Goal: Task Accomplishment & Management: Manage account settings

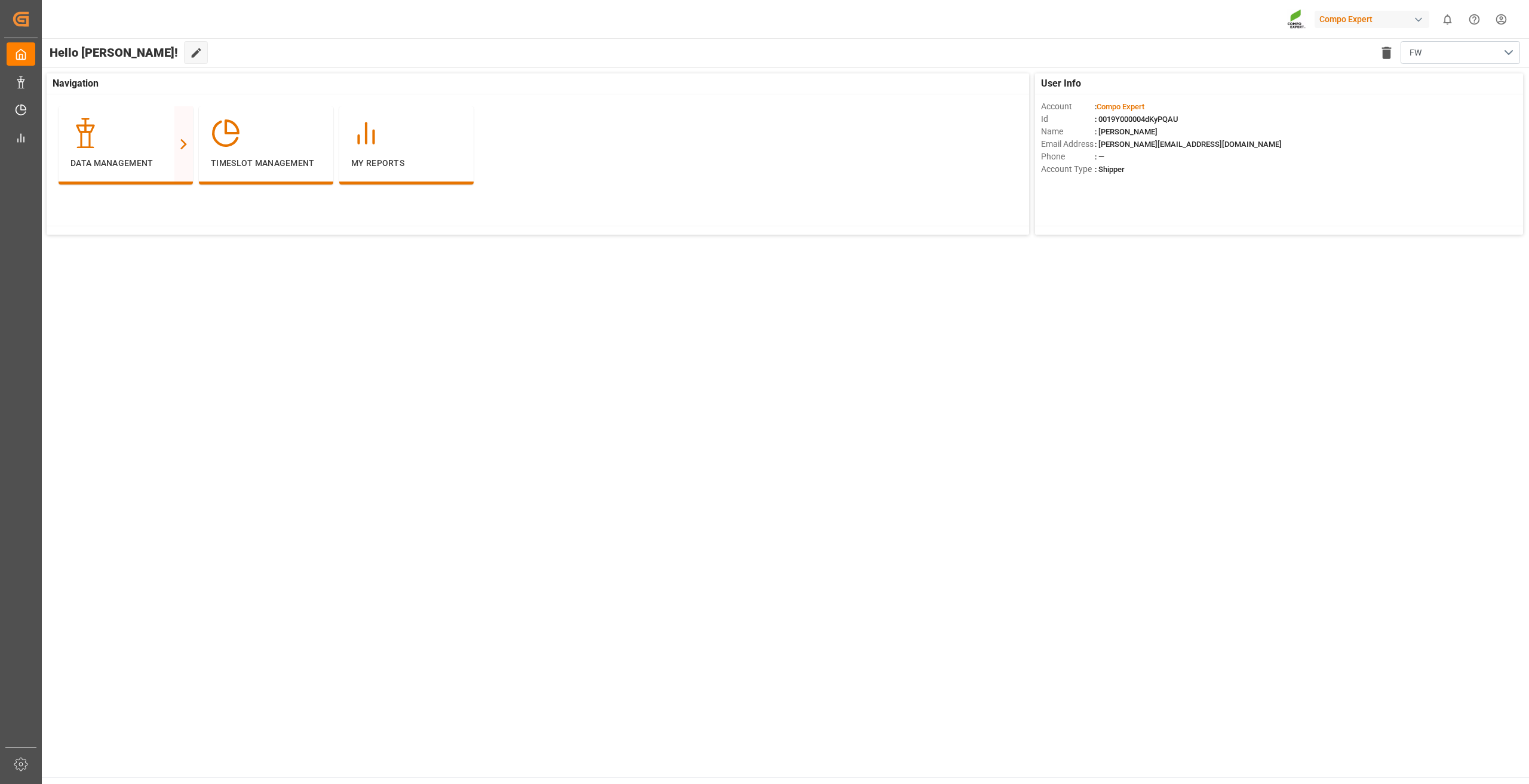
click at [1505, 18] on html "Created by potrace 1.15, written by [PERSON_NAME] [DATE]-[DATE] Created by potr…" at bounding box center [764, 392] width 1529 height 784
click at [1316, 95] on div "User and Roles" at bounding box center [1298, 107] width 78 height 43
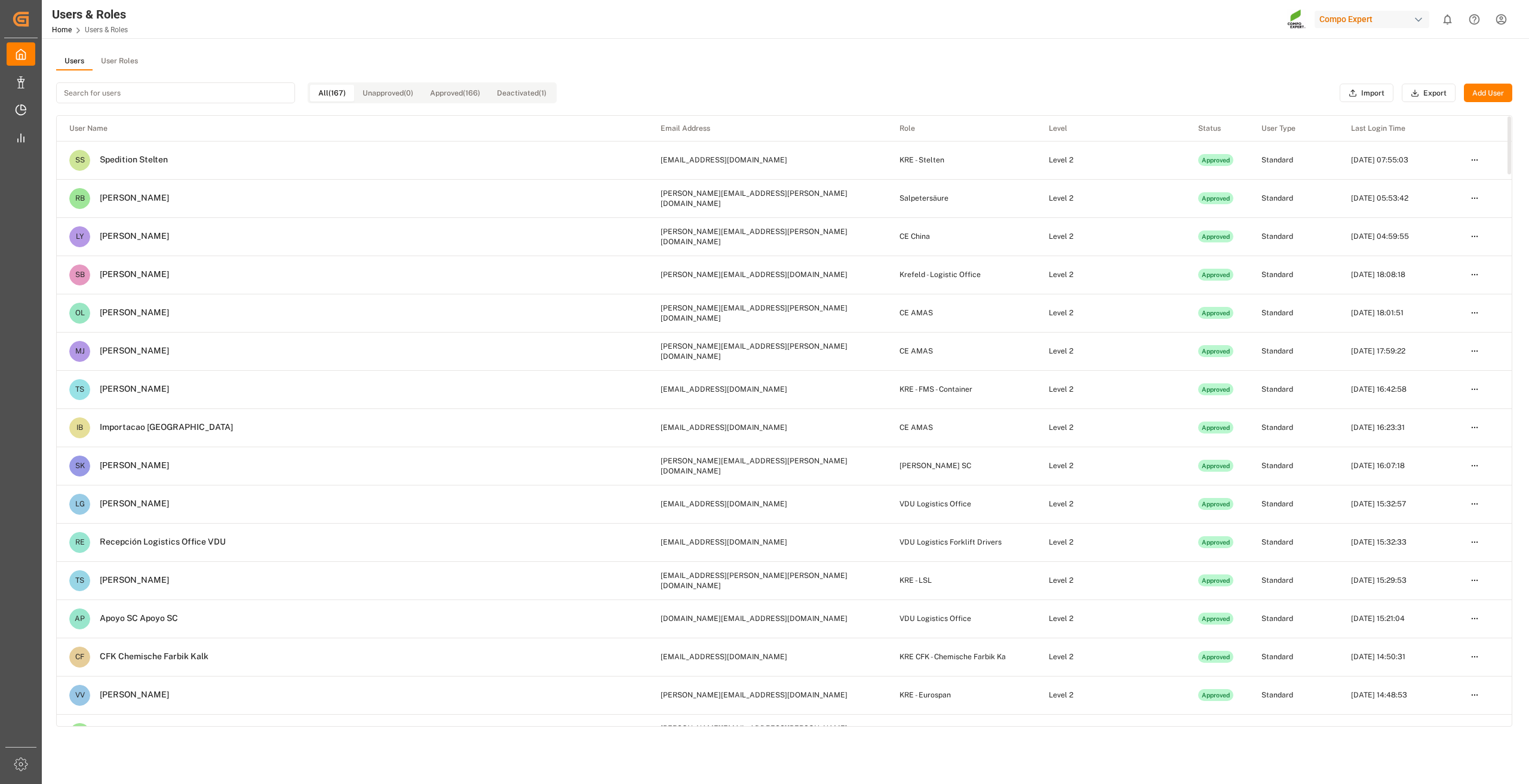
click at [195, 97] on input at bounding box center [175, 93] width 239 height 21
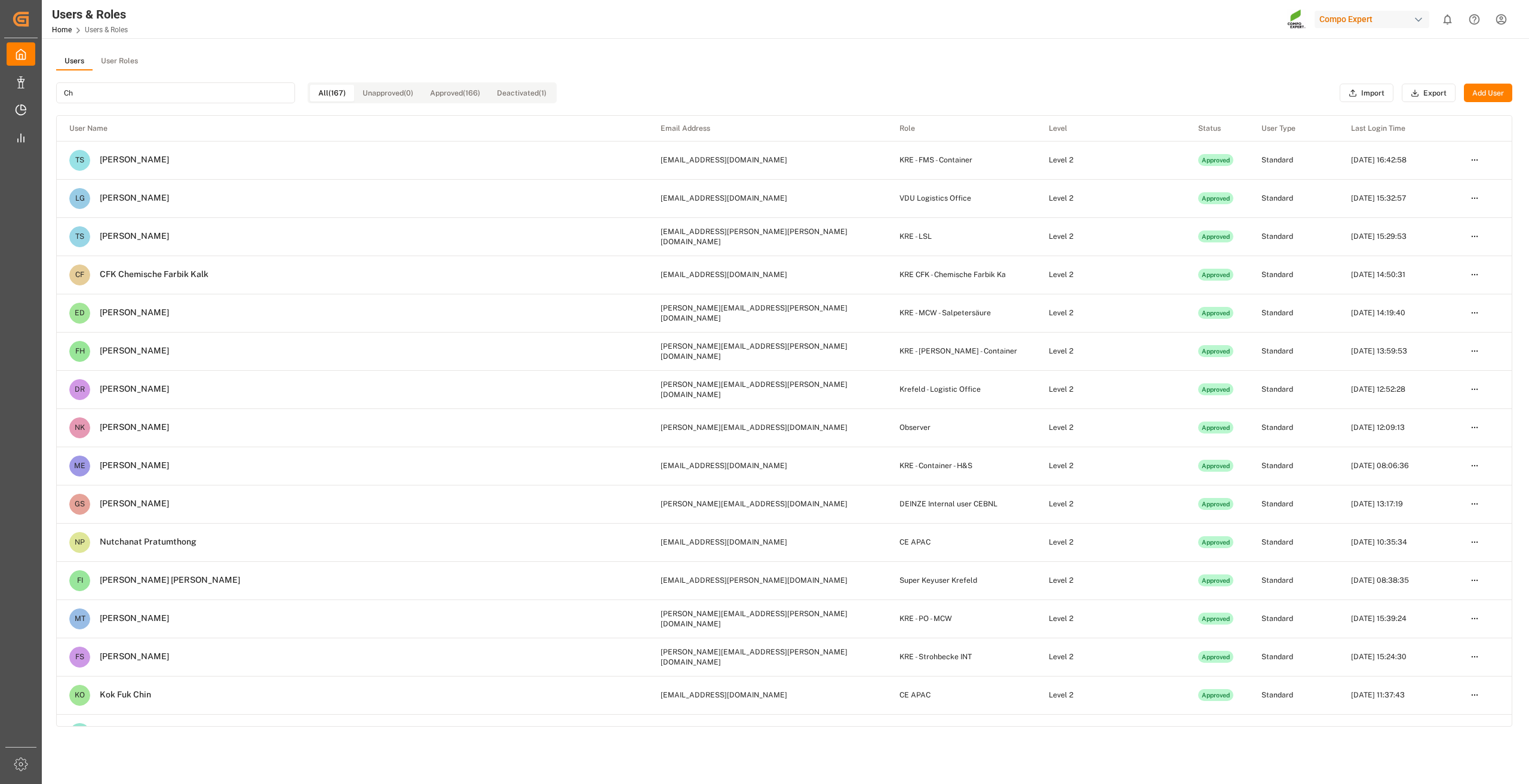
type input "C"
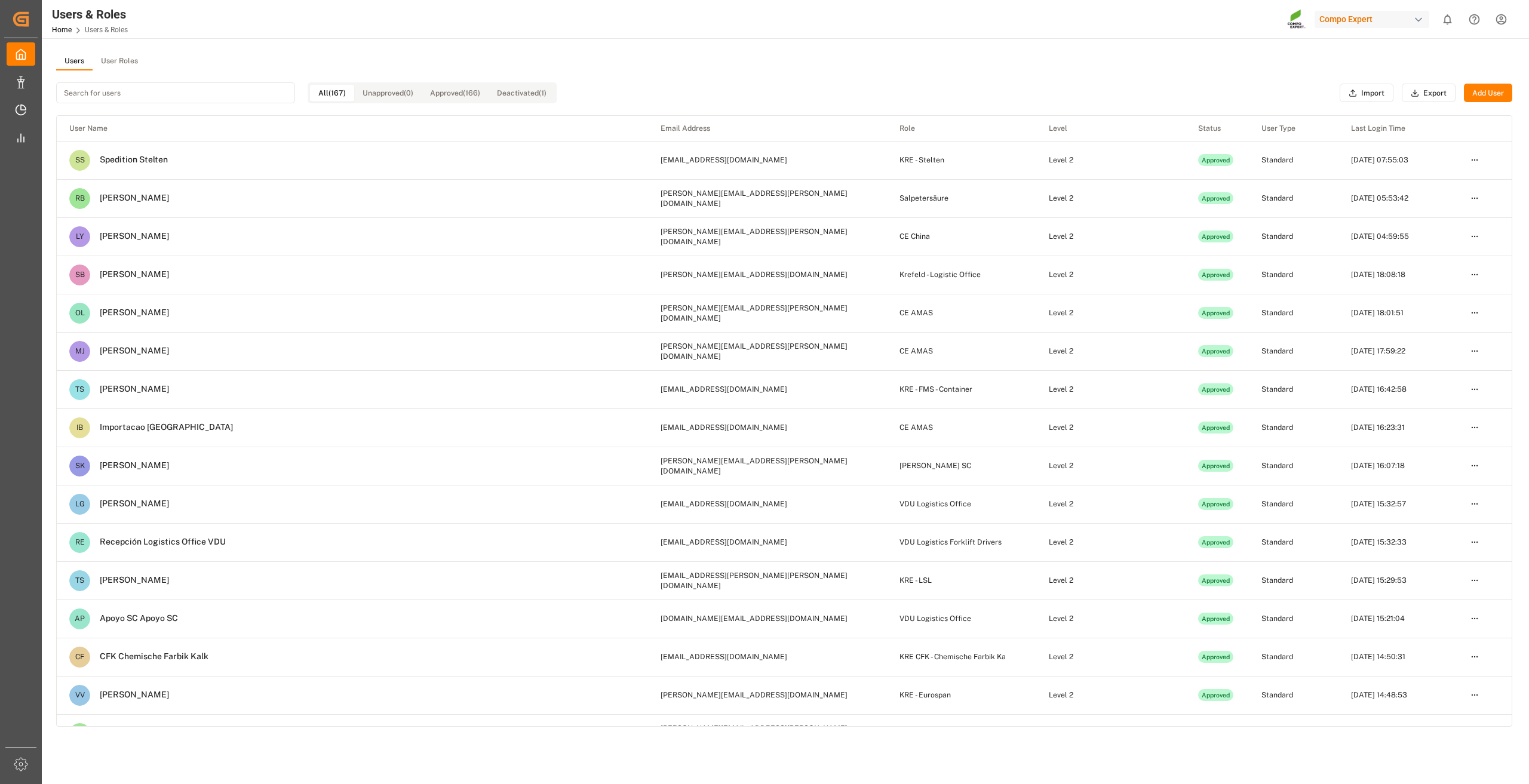
click at [1486, 92] on button "Add User" at bounding box center [1488, 93] width 49 height 19
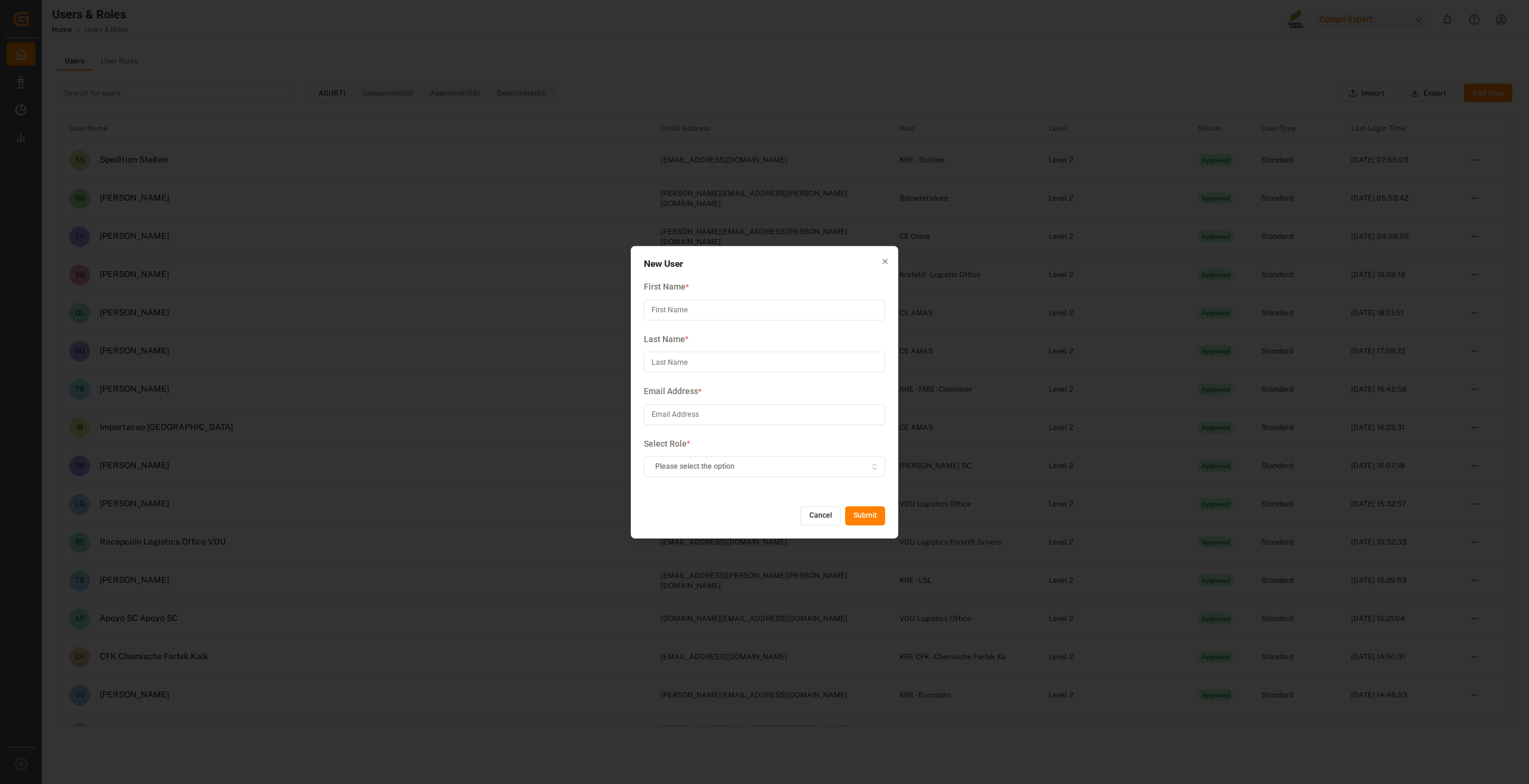
click at [711, 303] on input at bounding box center [764, 310] width 241 height 21
click at [659, 310] on input at bounding box center [764, 310] width 241 height 21
type input "[PERSON_NAME]"
type input "Faúndes"
click at [686, 410] on input at bounding box center [764, 414] width 241 height 21
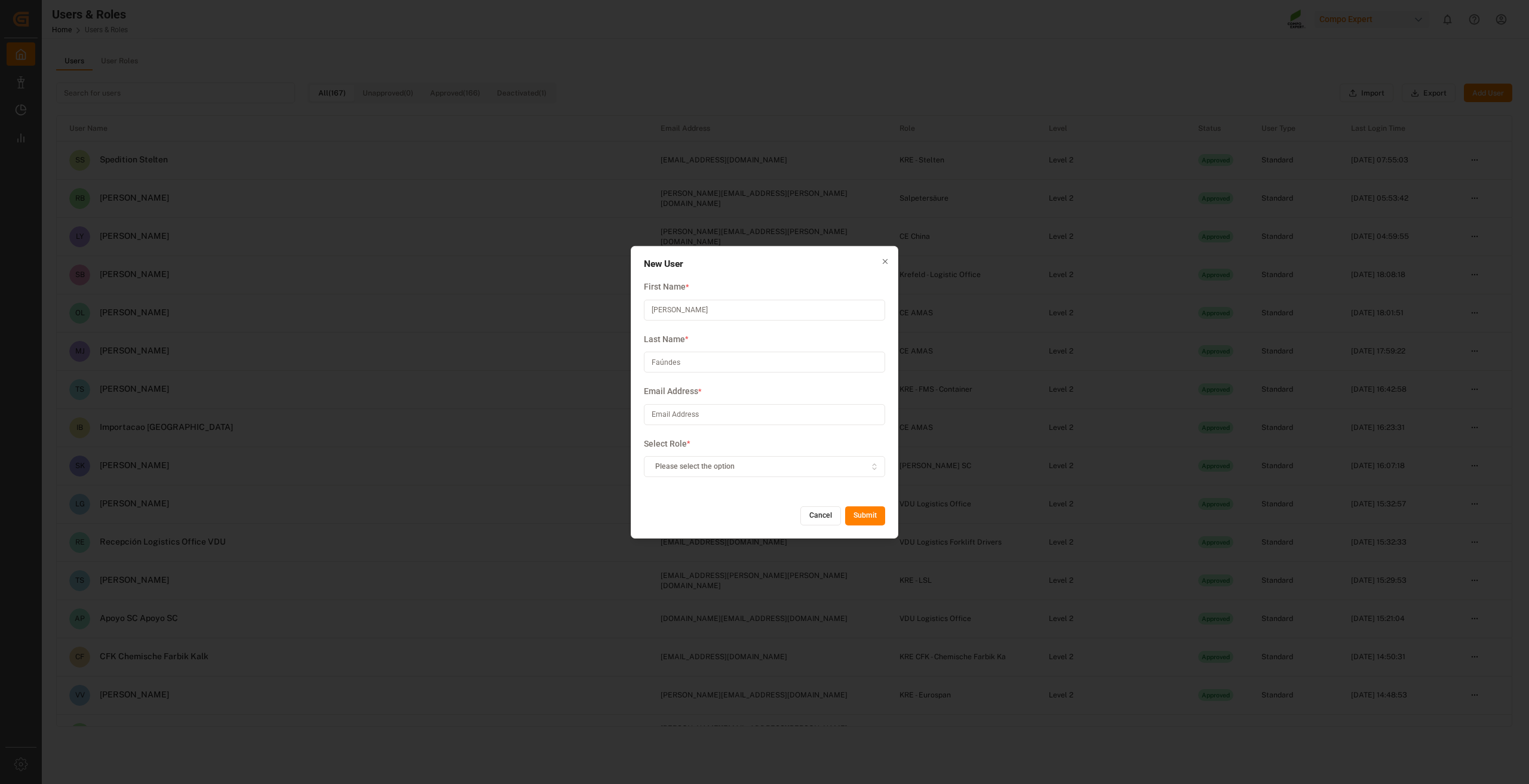
paste input "[PERSON_NAME][EMAIL_ADDRESS][PERSON_NAME][DOMAIN_NAME]"
type input "[PERSON_NAME][EMAIL_ADDRESS][PERSON_NAME][DOMAIN_NAME]"
click at [756, 470] on div "Please select the option" at bounding box center [764, 467] width 236 height 11
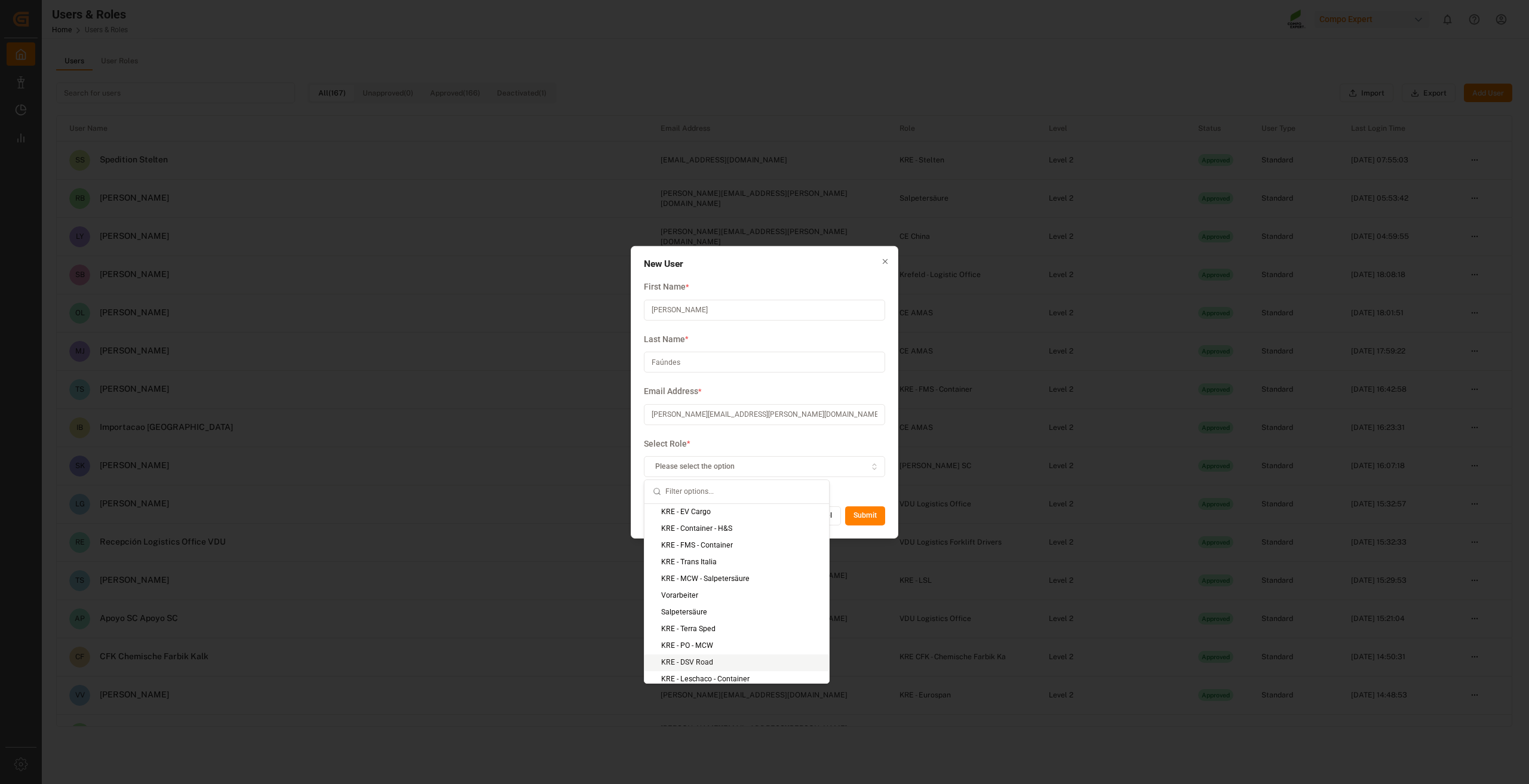
scroll to position [656, 0]
click at [707, 596] on div "CE AMAS" at bounding box center [736, 591] width 185 height 17
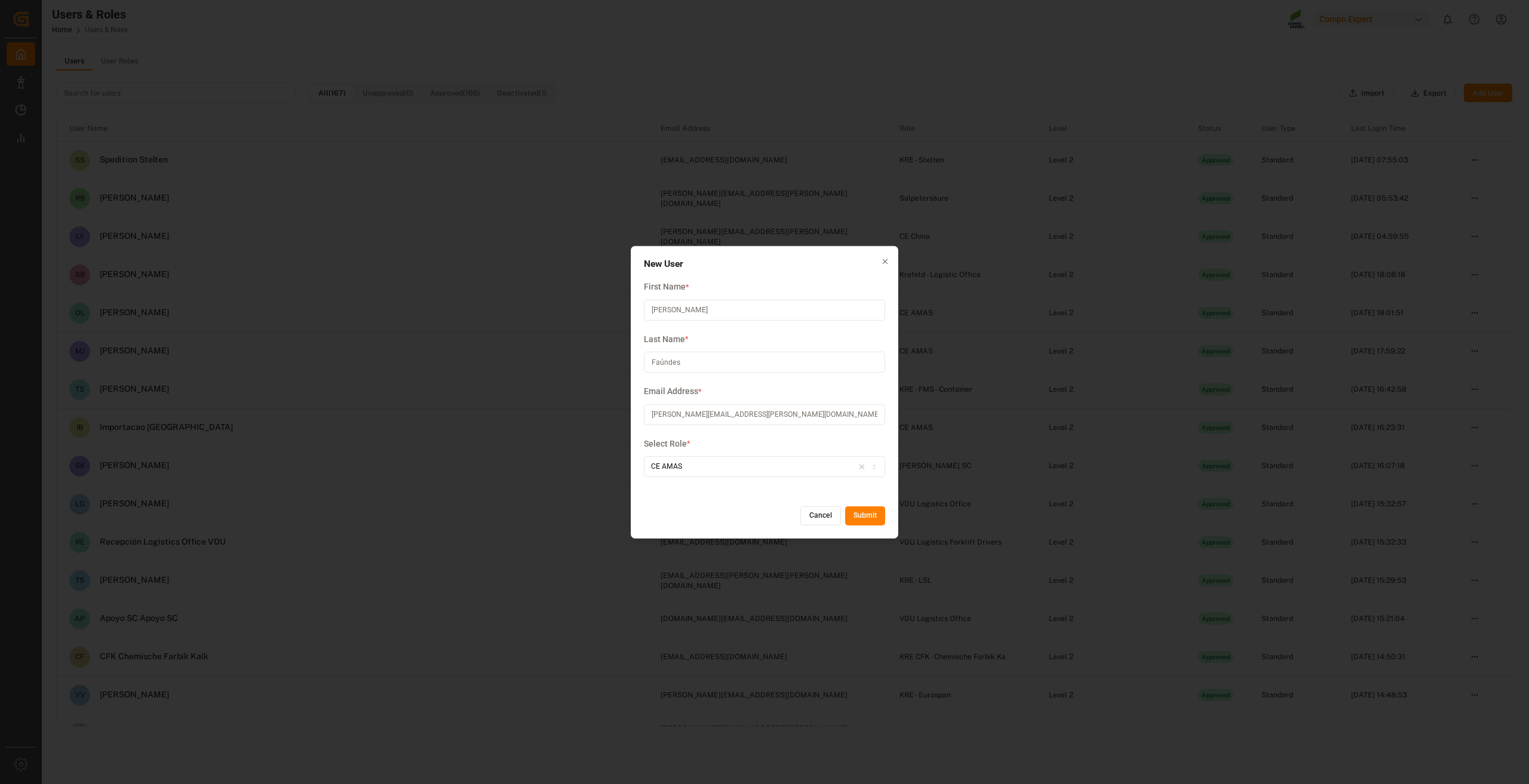
click at [872, 516] on button "Submit" at bounding box center [865, 516] width 40 height 19
